Goal: Information Seeking & Learning: Learn about a topic

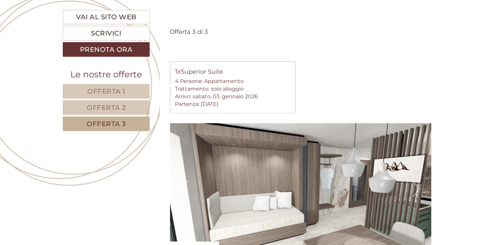
click at [133, 101] on link "Offerta 2" at bounding box center [106, 107] width 87 height 15
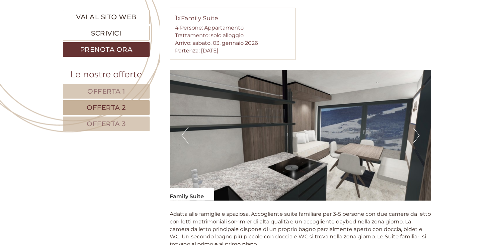
scroll to position [479, 0]
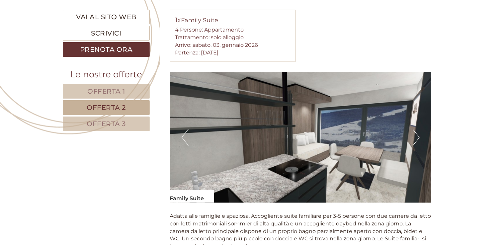
click at [414, 131] on button "Next" at bounding box center [416, 137] width 7 height 17
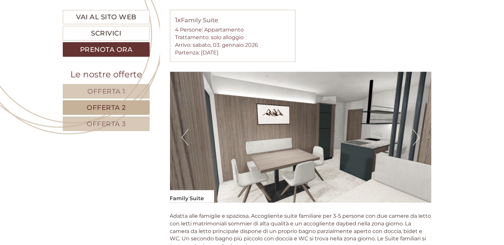
click at [414, 131] on button "Next" at bounding box center [416, 137] width 7 height 17
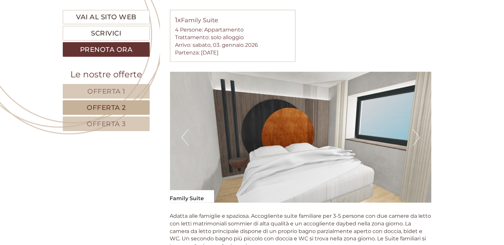
click at [414, 131] on button "Next" at bounding box center [416, 137] width 7 height 17
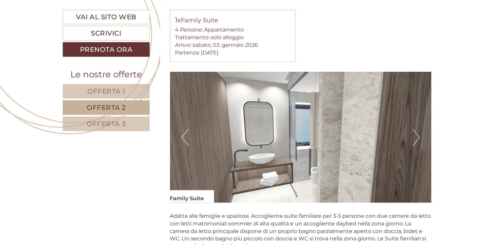
click at [414, 131] on button "Next" at bounding box center [416, 137] width 7 height 17
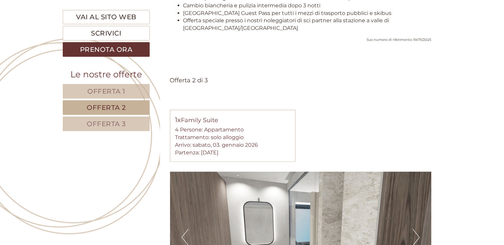
scroll to position [379, 0]
click at [122, 89] on span "Offerta 1" at bounding box center [106, 91] width 38 height 8
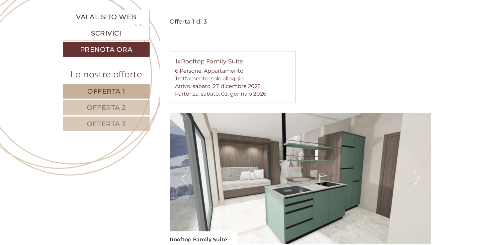
click at [125, 104] on span "Offerta 2" at bounding box center [106, 108] width 39 height 8
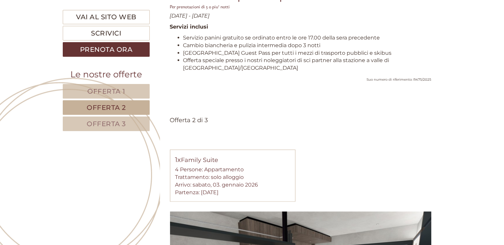
scroll to position [340, 0]
click at [131, 125] on link "Offerta 3" at bounding box center [106, 124] width 87 height 15
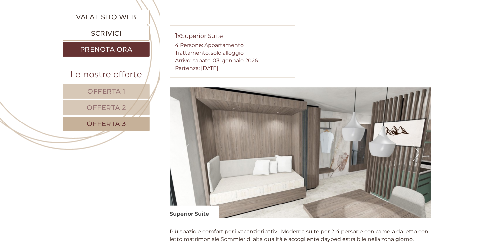
scroll to position [465, 0]
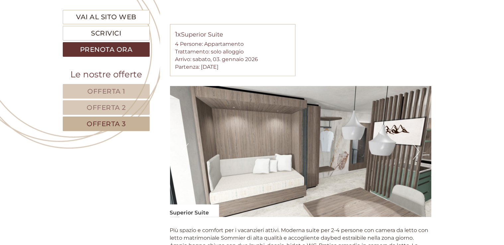
click at [135, 105] on link "Offerta 2" at bounding box center [106, 107] width 87 height 15
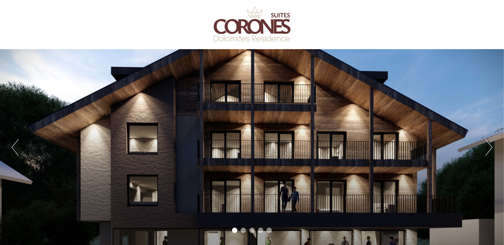
scroll to position [0, 0]
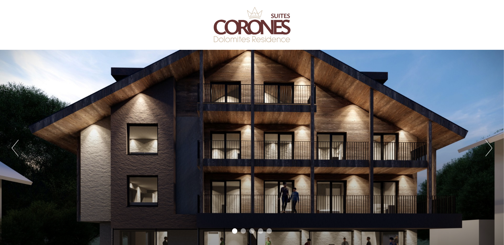
click at [492, 147] on button "Next" at bounding box center [488, 148] width 7 height 17
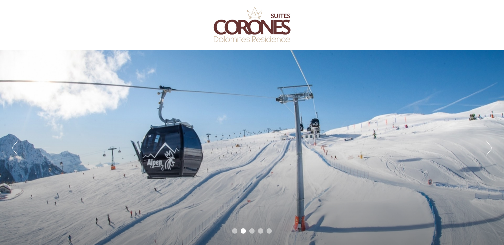
click at [491, 148] on button "Next" at bounding box center [488, 148] width 7 height 17
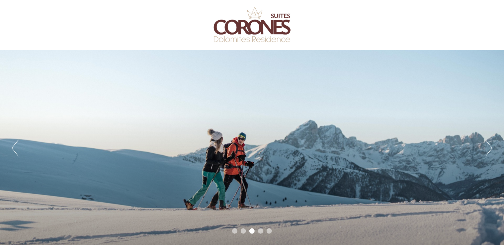
click at [492, 149] on button "Next" at bounding box center [488, 148] width 7 height 17
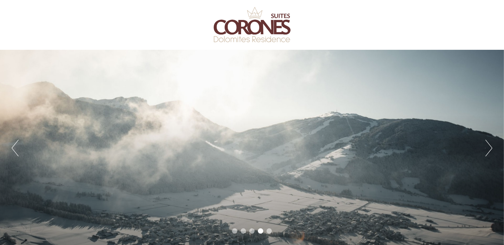
click at [492, 149] on button "Next" at bounding box center [488, 148] width 7 height 17
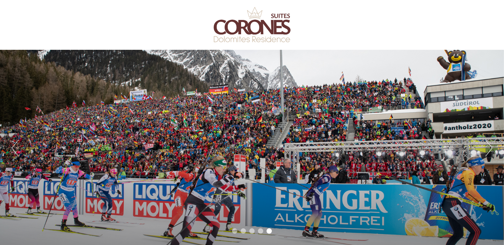
click at [492, 149] on button "Next" at bounding box center [488, 148] width 7 height 17
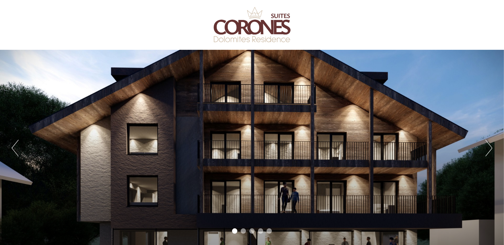
click at [492, 149] on button "Next" at bounding box center [488, 148] width 7 height 17
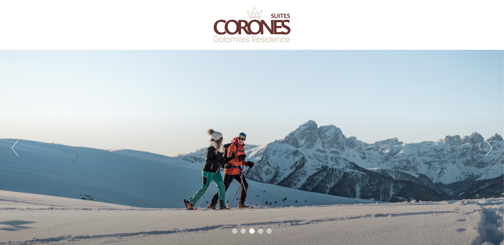
scroll to position [170, 0]
